Goal: Task Accomplishment & Management: Use online tool/utility

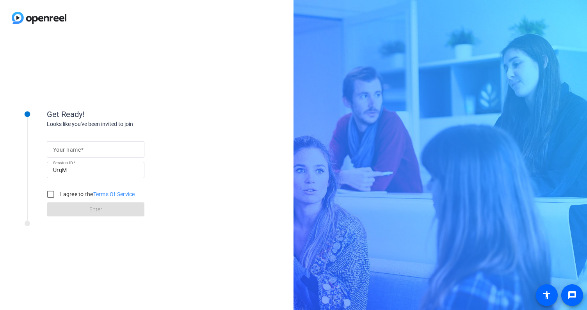
click at [67, 150] on mat-label "Your name" at bounding box center [67, 150] width 28 height 6
click at [67, 150] on input "Your name" at bounding box center [95, 149] width 85 height 9
type input "Paul Simons"
click at [54, 191] on input "I agree to the Terms Of Service" at bounding box center [51, 195] width 16 height 16
checkbox input "true"
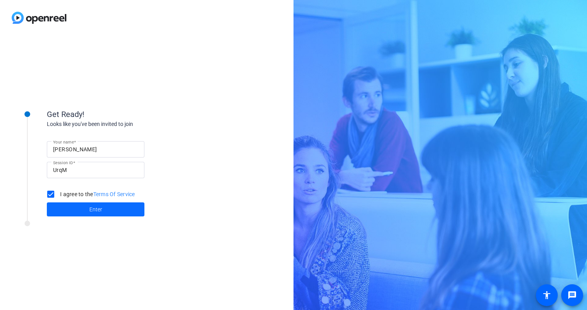
click at [82, 211] on span at bounding box center [96, 209] width 98 height 19
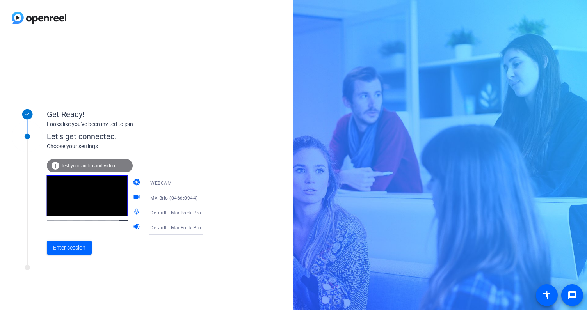
click at [206, 213] on icon at bounding box center [210, 212] width 9 height 9
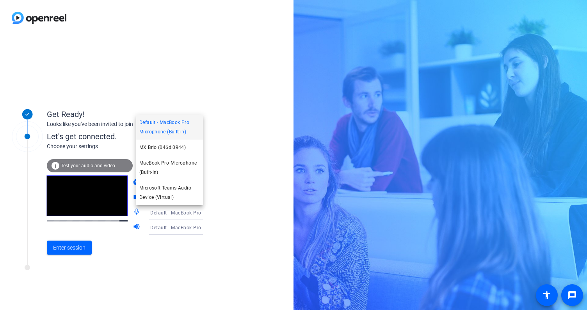
click at [193, 213] on div at bounding box center [293, 155] width 587 height 310
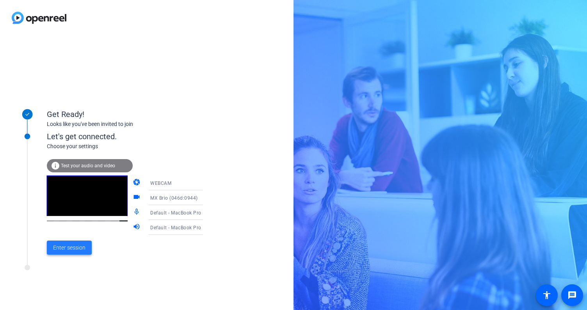
click at [74, 246] on span "Enter session" at bounding box center [69, 248] width 32 height 8
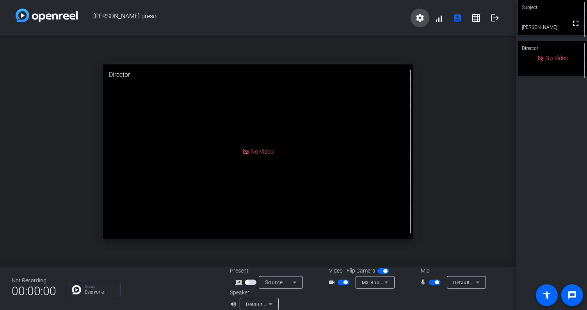
click at [424, 21] on mat-icon "settings" at bounding box center [419, 17] width 9 height 9
click at [430, 37] on span "Purge all data" at bounding box center [437, 34] width 41 height 9
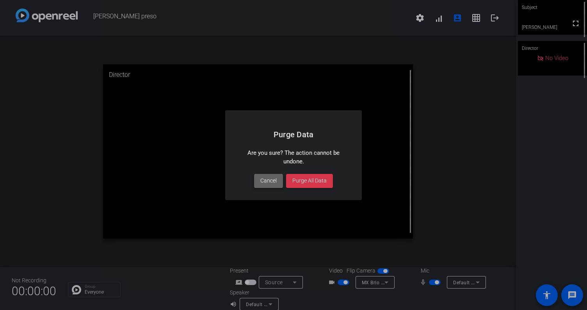
click at [265, 178] on span "Cancel" at bounding box center [268, 181] width 16 height 8
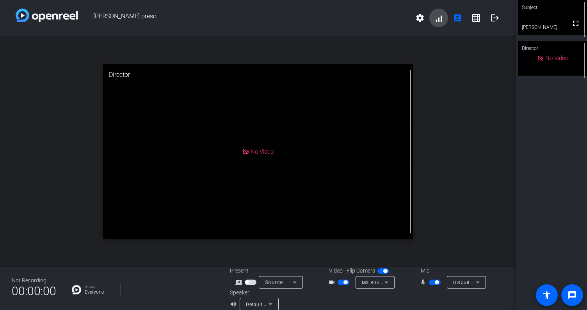
click at [435, 15] on span at bounding box center [439, 18] width 19 height 19
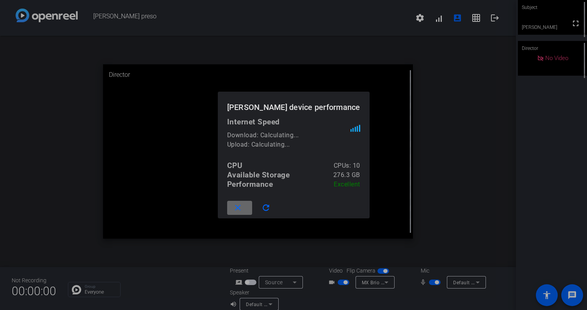
click at [251, 205] on span at bounding box center [239, 208] width 25 height 19
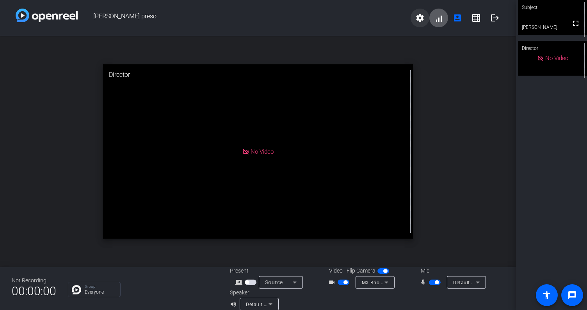
click at [416, 20] on mat-icon "settings" at bounding box center [419, 17] width 9 height 9
click at [435, 98] on div at bounding box center [293, 155] width 587 height 310
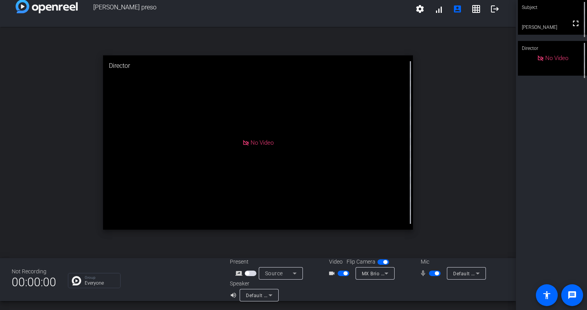
click at [79, 151] on div "open_in_new Director No Video" at bounding box center [258, 143] width 516 height 232
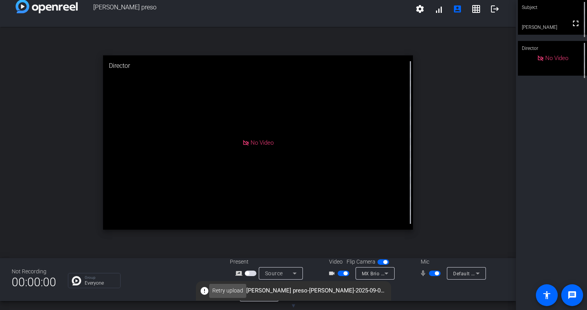
click at [234, 291] on span "Retry upload" at bounding box center [227, 291] width 31 height 8
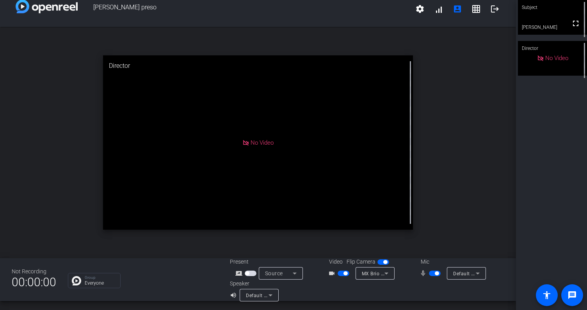
scroll to position [0, 0]
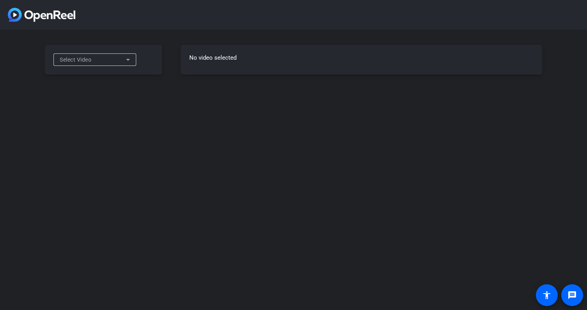
click at [127, 60] on icon at bounding box center [128, 60] width 4 height 2
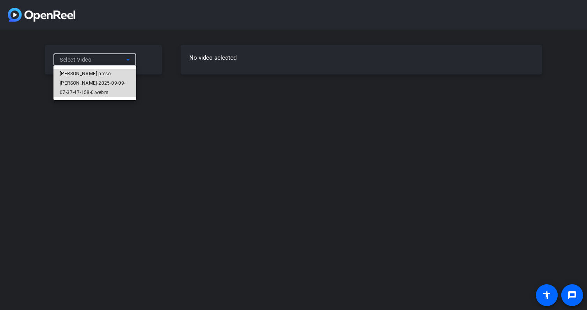
click at [108, 79] on span "[PERSON_NAME] preso-[PERSON_NAME]-2025-09-09-07-37-47-158-0.webm" at bounding box center [95, 83] width 70 height 28
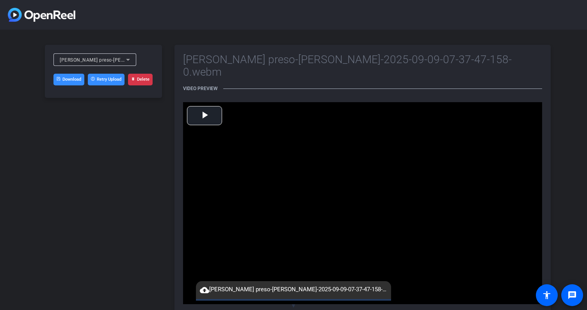
click at [101, 86] on div "[PERSON_NAME] preso-[PERSON_NAME]-2025-09-09-07-37-47-158-0.webm Download Retry…" at bounding box center [103, 71] width 117 height 53
click at [128, 53] on div "[PERSON_NAME] preso-[PERSON_NAME]-2025-09-09-07-37-47-158-0.webm Download Retry…" at bounding box center [103, 71] width 117 height 53
click at [127, 60] on icon at bounding box center [127, 59] width 9 height 9
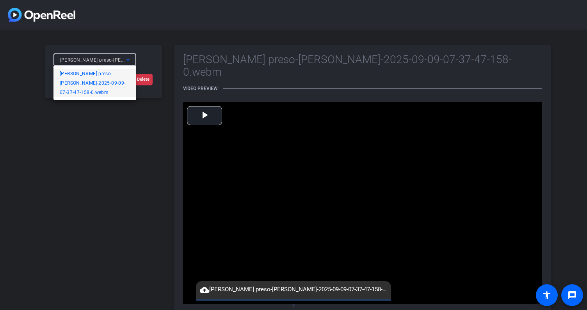
click at [134, 52] on div at bounding box center [293, 155] width 587 height 310
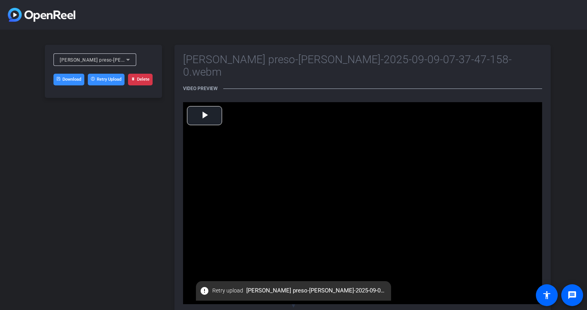
click at [107, 79] on button "Retry Upload" at bounding box center [106, 80] width 37 height 12
click at [104, 77] on button "Retry Upload" at bounding box center [106, 80] width 37 height 12
click at [164, 150] on div "[PERSON_NAME] preso-[PERSON_NAME]-2025-09-09-07-37-47-158-0.webm Download Retry…" at bounding box center [293, 179] width 587 height 299
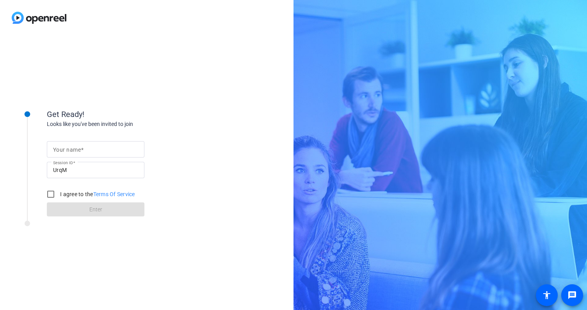
click at [79, 143] on div at bounding box center [95, 149] width 85 height 16
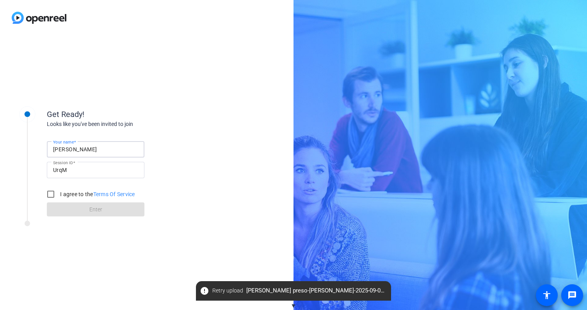
type input "[PERSON_NAME]"
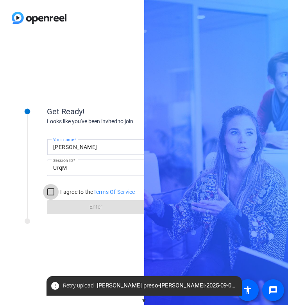
click at [50, 191] on input "I agree to the Terms Of Service" at bounding box center [51, 192] width 16 height 16
checkbox input "true"
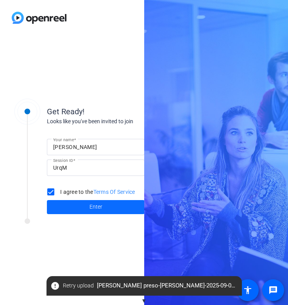
click at [91, 208] on span "Enter" at bounding box center [95, 207] width 13 height 8
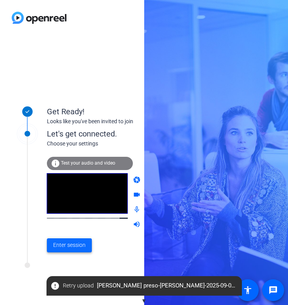
click at [68, 245] on span "Enter session" at bounding box center [69, 245] width 32 height 8
